Goal: Transaction & Acquisition: Obtain resource

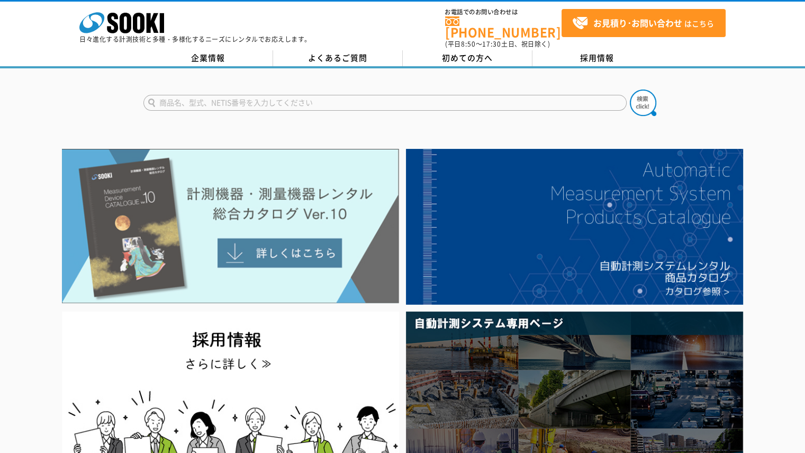
click at [247, 228] on img at bounding box center [230, 226] width 337 height 155
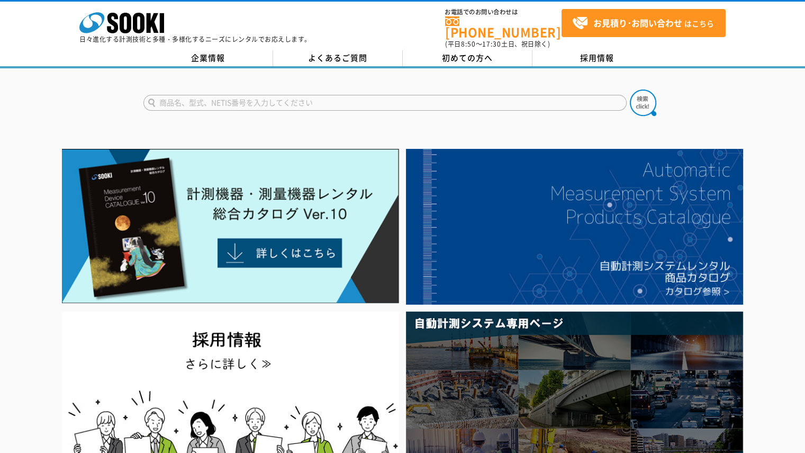
click at [305, 97] on input "text" at bounding box center [386, 103] width 484 height 16
type input "P"
type input "T20"
click at [630, 89] on button at bounding box center [643, 102] width 26 height 26
